Goal: Task Accomplishment & Management: Manage account settings

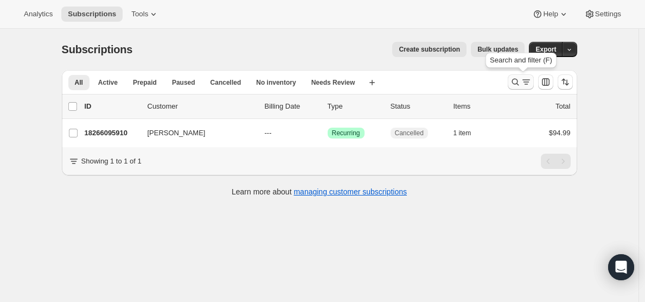
click at [519, 82] on icon "Search and filter results" at bounding box center [515, 82] width 11 height 11
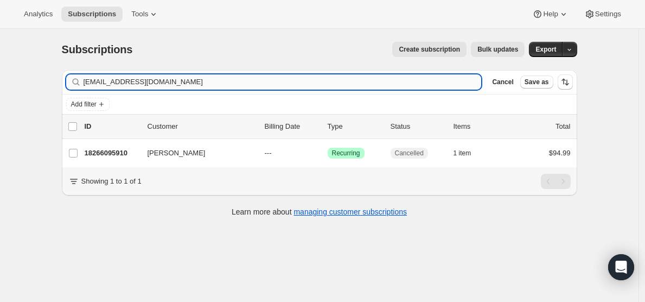
click at [188, 80] on input "[EMAIL_ADDRESS][DOMAIN_NAME]" at bounding box center [283, 81] width 398 height 15
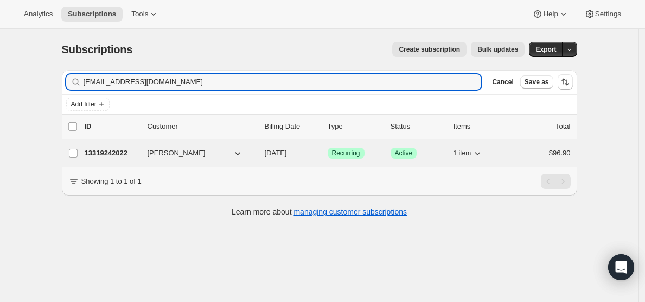
type input "[EMAIL_ADDRESS][DOMAIN_NAME]"
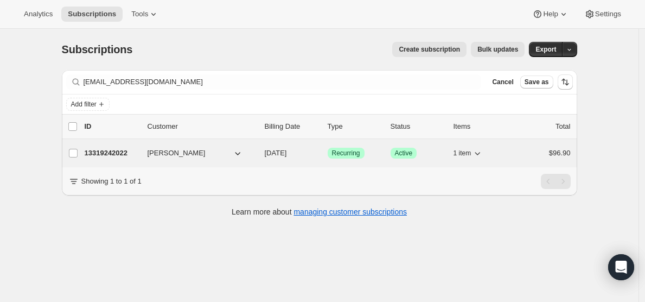
click at [110, 150] on p "13319242022" at bounding box center [112, 153] width 54 height 11
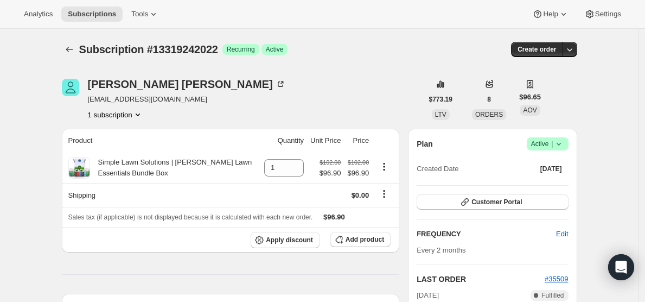
click at [568, 141] on span "Success Active |" at bounding box center [548, 143] width 42 height 13
click at [530, 185] on span "Cancel subscription" at bounding box center [546, 184] width 61 height 8
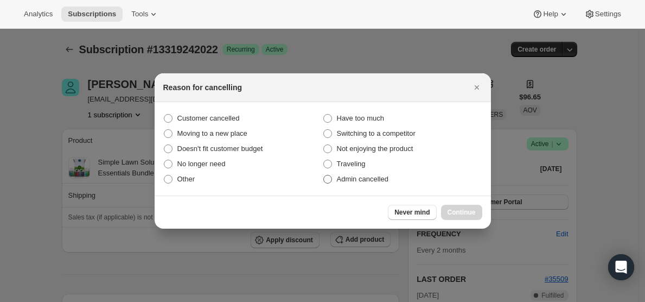
click at [329, 178] on span ":r2m:" at bounding box center [327, 179] width 9 height 9
click at [324, 175] on input "Admin cancelled" at bounding box center [323, 175] width 1 height 1
radio input "true"
click at [448, 208] on span "Continue" at bounding box center [462, 212] width 28 height 9
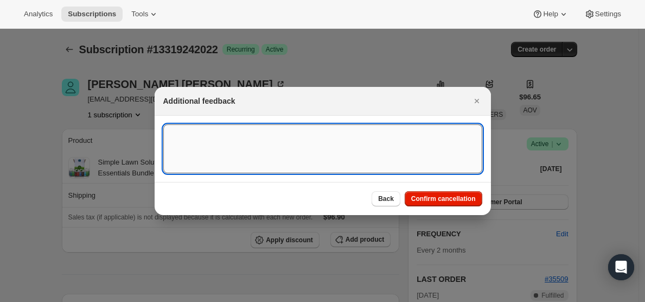
click at [236, 139] on textarea ":r2m:" at bounding box center [322, 148] width 319 height 49
type textarea "customer request"
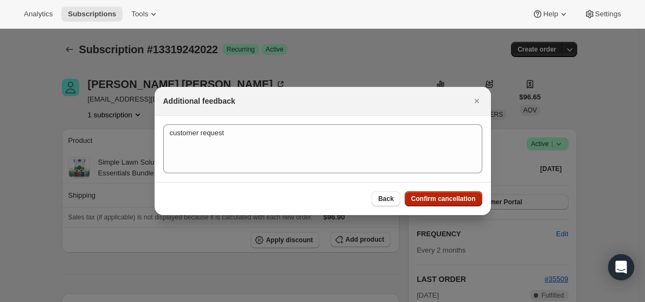
click at [428, 198] on span "Confirm cancellation" at bounding box center [443, 198] width 65 height 9
